Goal: Task Accomplishment & Management: Use online tool/utility

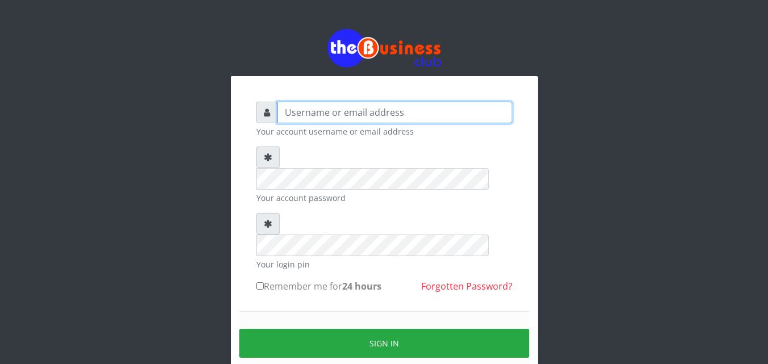
click at [284, 114] on input "text" at bounding box center [394, 113] width 235 height 22
type input "siesther"
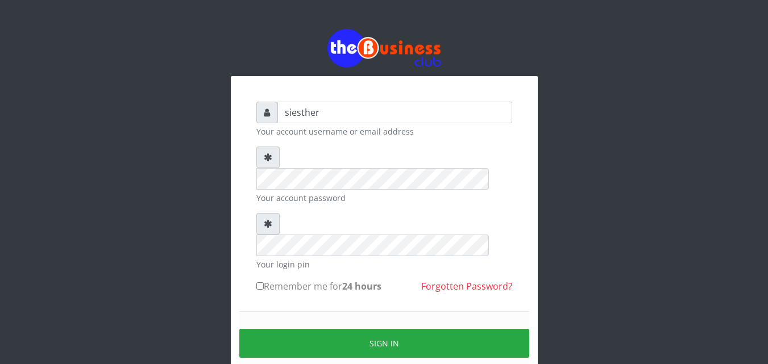
click at [308, 264] on form "siesther Your account username or email address Your account password Your logi…" at bounding box center [384, 252] width 256 height 301
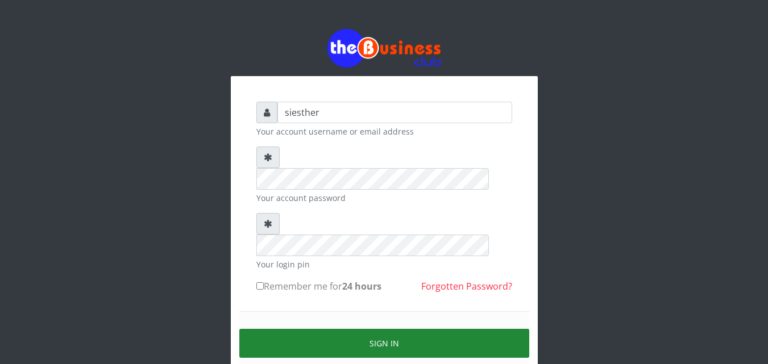
click at [405, 329] on button "Sign in" at bounding box center [384, 343] width 290 height 29
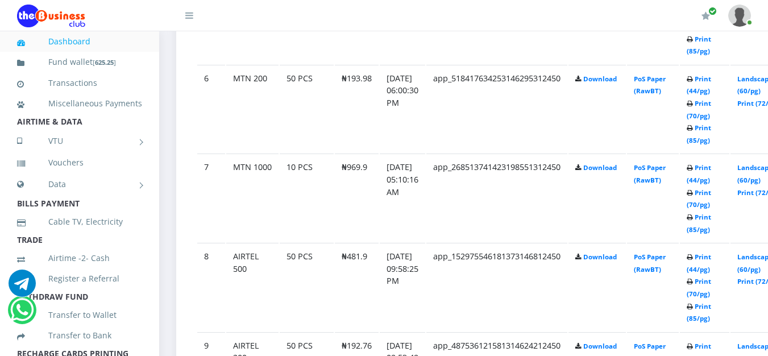
scroll to position [1055, 0]
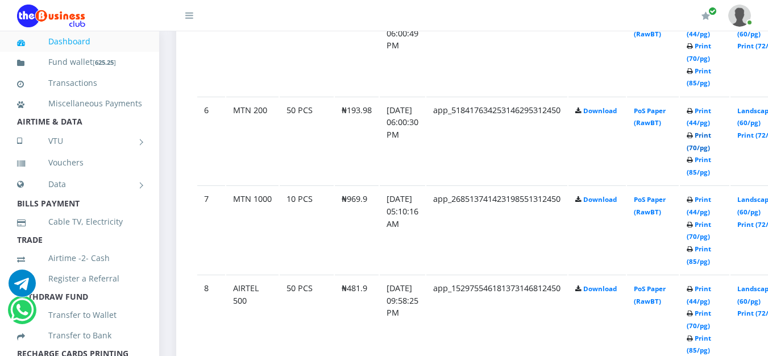
click at [708, 147] on link "Print (70/pg)" at bounding box center [699, 141] width 24 height 21
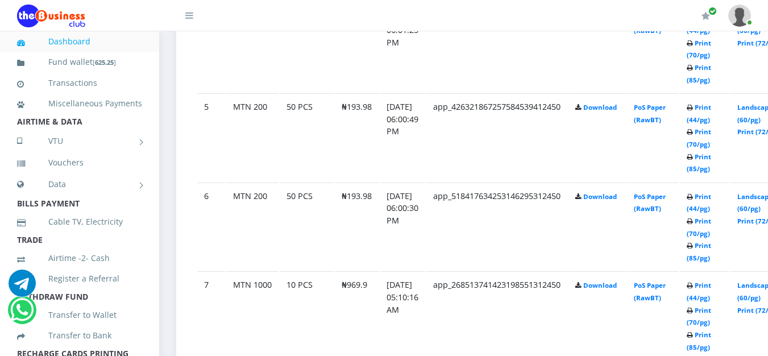
scroll to position [942, 0]
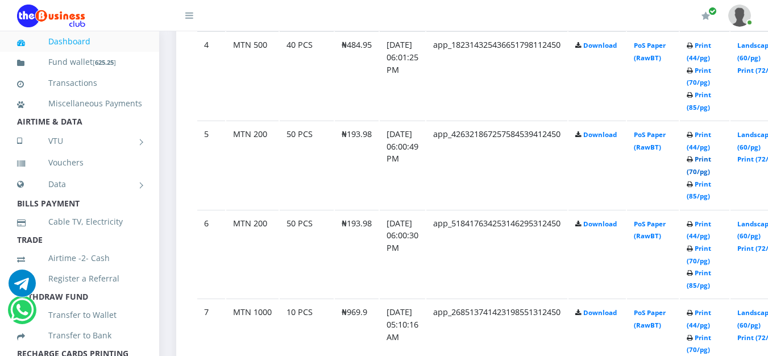
click at [711, 173] on link "Print (70/pg)" at bounding box center [699, 165] width 24 height 21
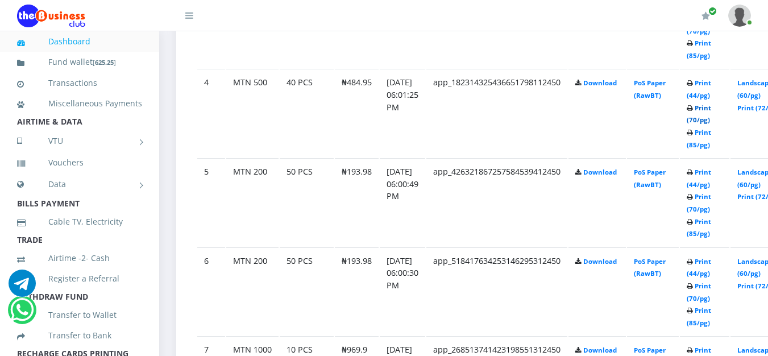
scroll to position [942, 0]
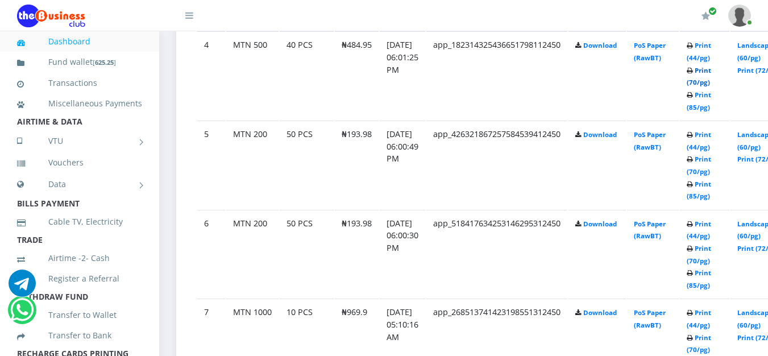
click at [711, 86] on link "Print (70/pg)" at bounding box center [699, 76] width 24 height 21
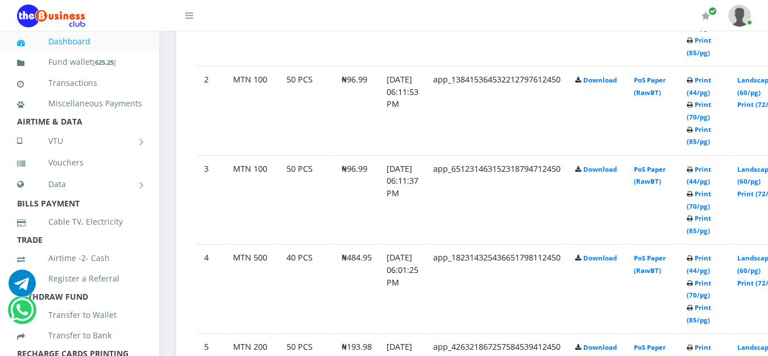
scroll to position [707, 0]
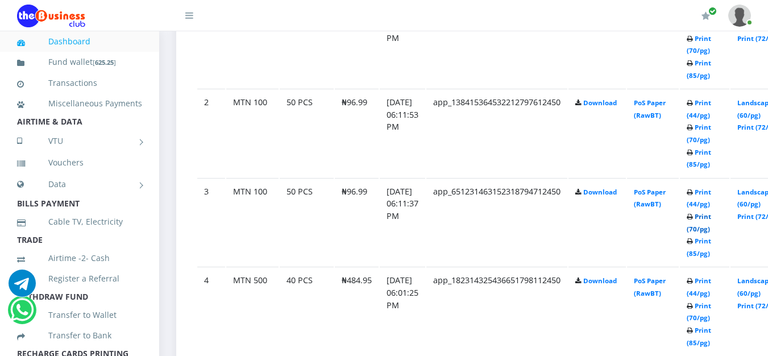
click at [711, 233] on link "Print (70/pg)" at bounding box center [699, 222] width 24 height 21
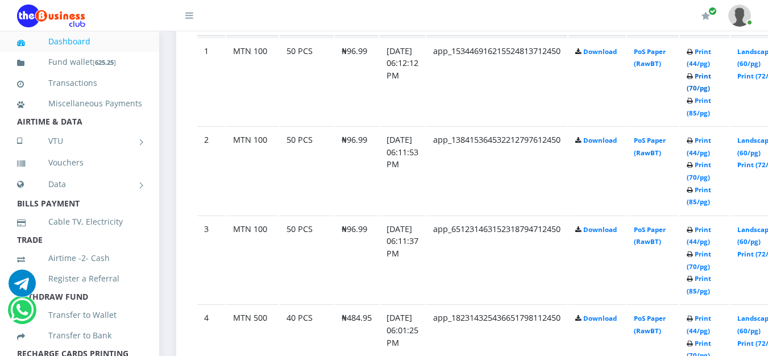
scroll to position [707, 0]
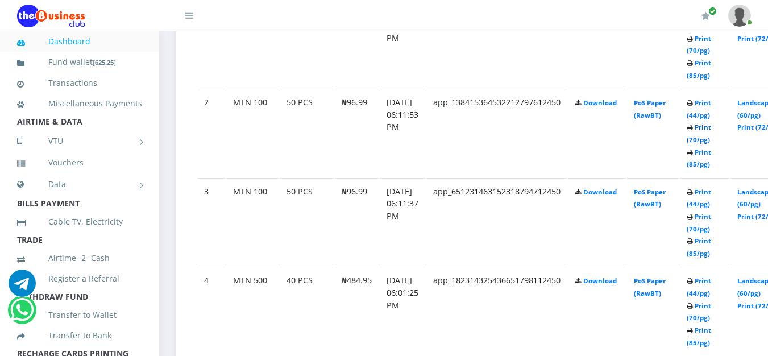
click at [709, 144] on link "Print (70/pg)" at bounding box center [699, 133] width 24 height 21
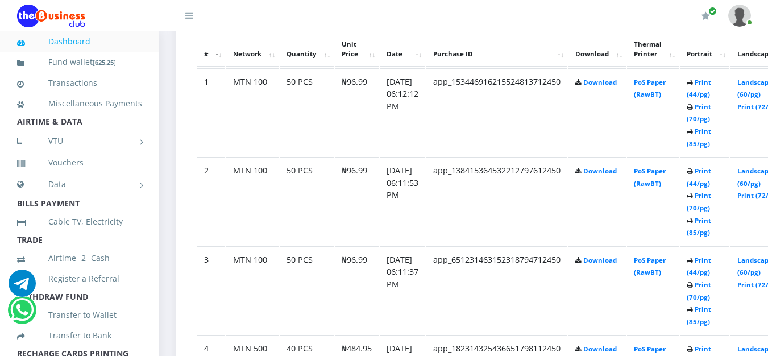
scroll to position [594, 0]
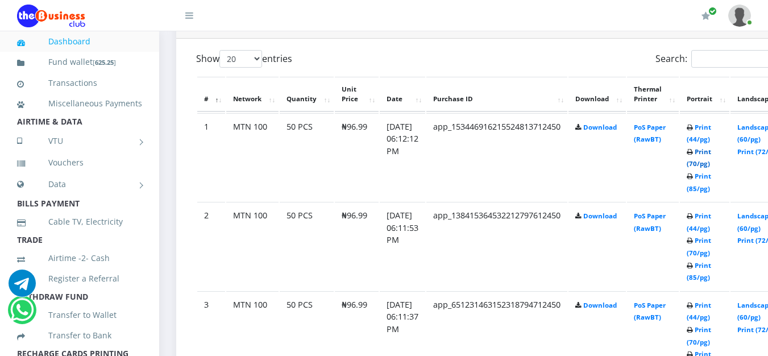
click at [711, 166] on link "Print (70/pg)" at bounding box center [699, 157] width 24 height 21
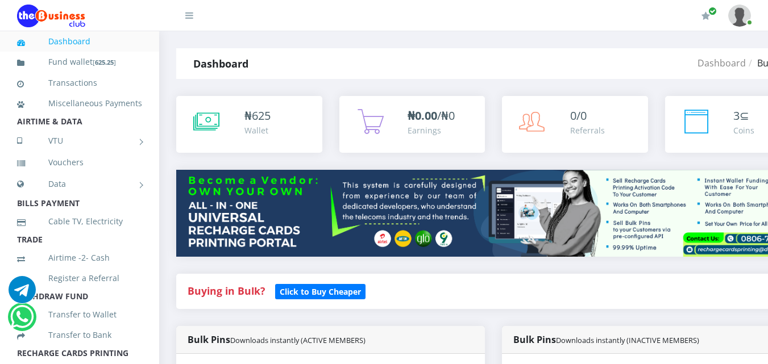
click at [749, 24] on link at bounding box center [739, 15] width 23 height 31
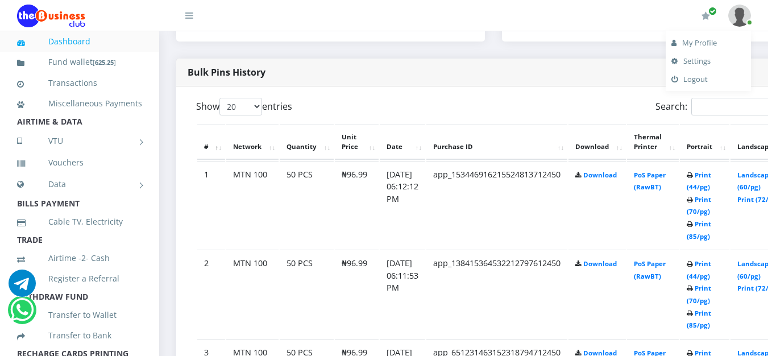
click at [683, 81] on link "Logout" at bounding box center [709, 79] width 74 height 18
